Goal: Find specific page/section: Find specific page/section

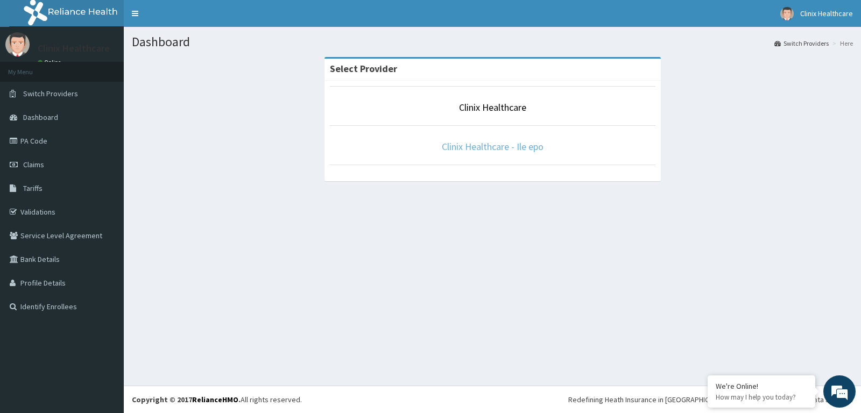
click at [515, 147] on link "Clinix Healthcare - Ile epo" at bounding box center [493, 146] width 102 height 12
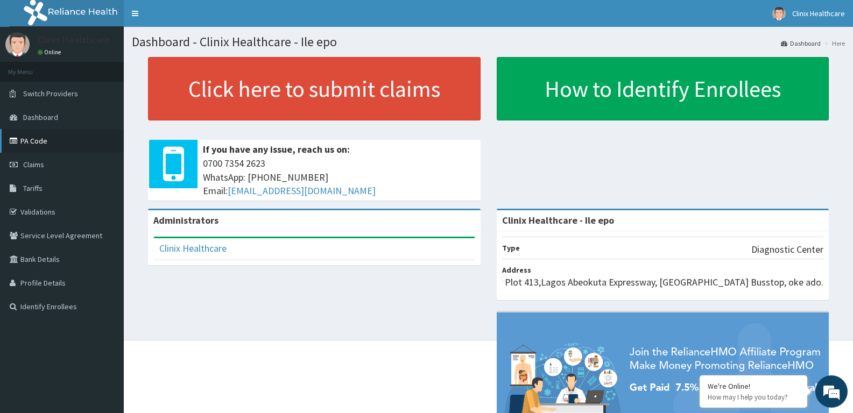
click at [41, 143] on link "PA Code" at bounding box center [62, 141] width 124 height 24
